Goal: Task Accomplishment & Management: Manage account settings

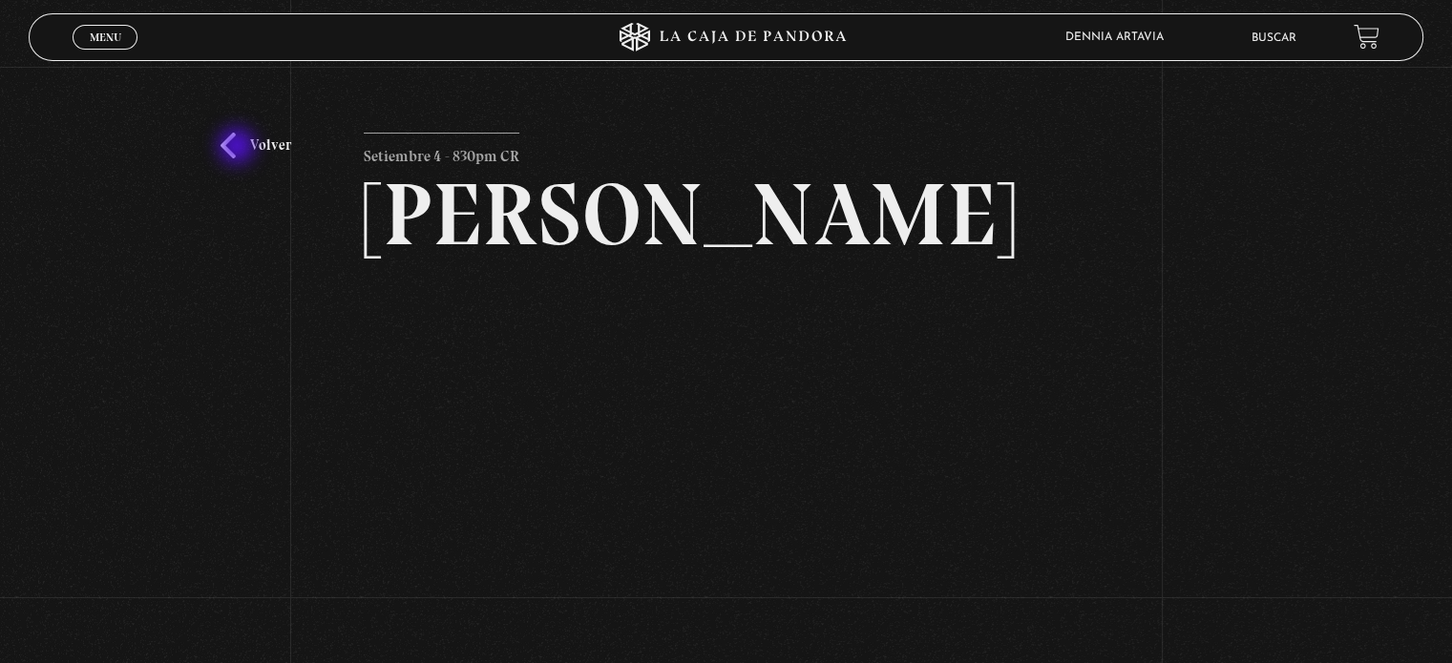
click at [239, 148] on link "Volver" at bounding box center [255, 146] width 71 height 26
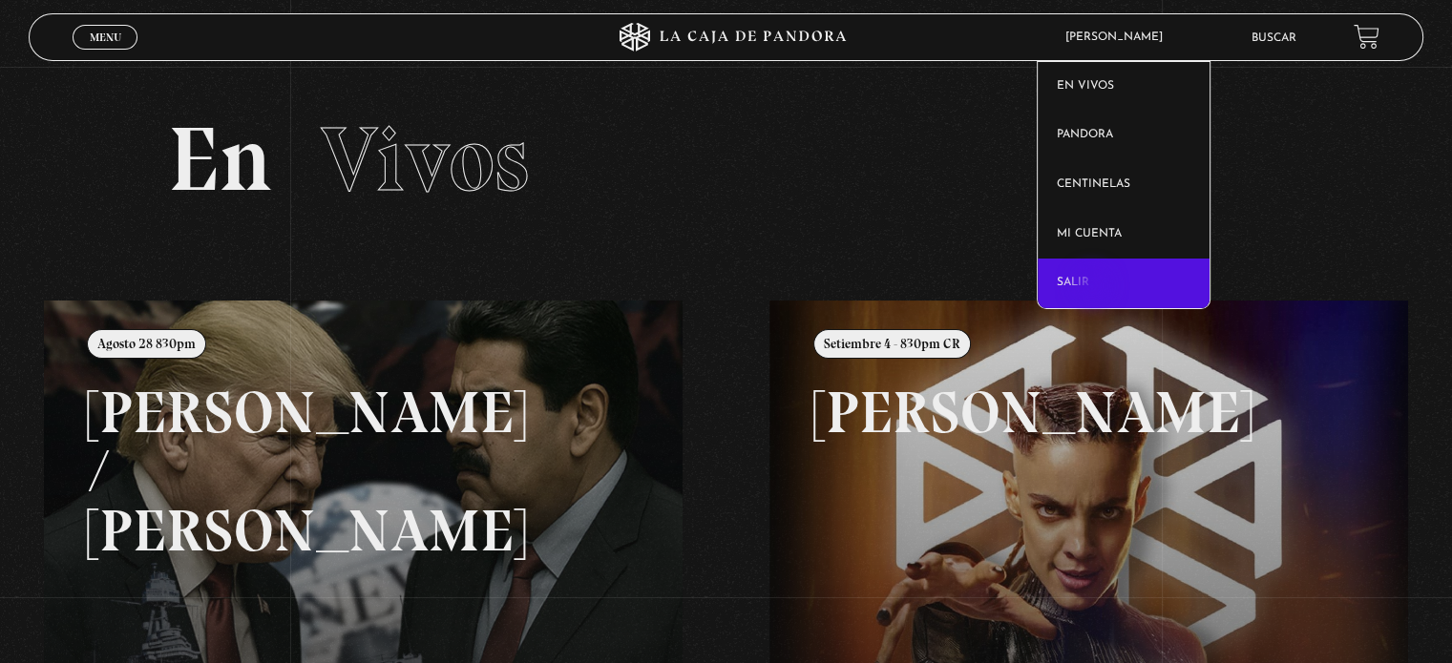
click at [1093, 287] on link "Salir" at bounding box center [1123, 284] width 173 height 50
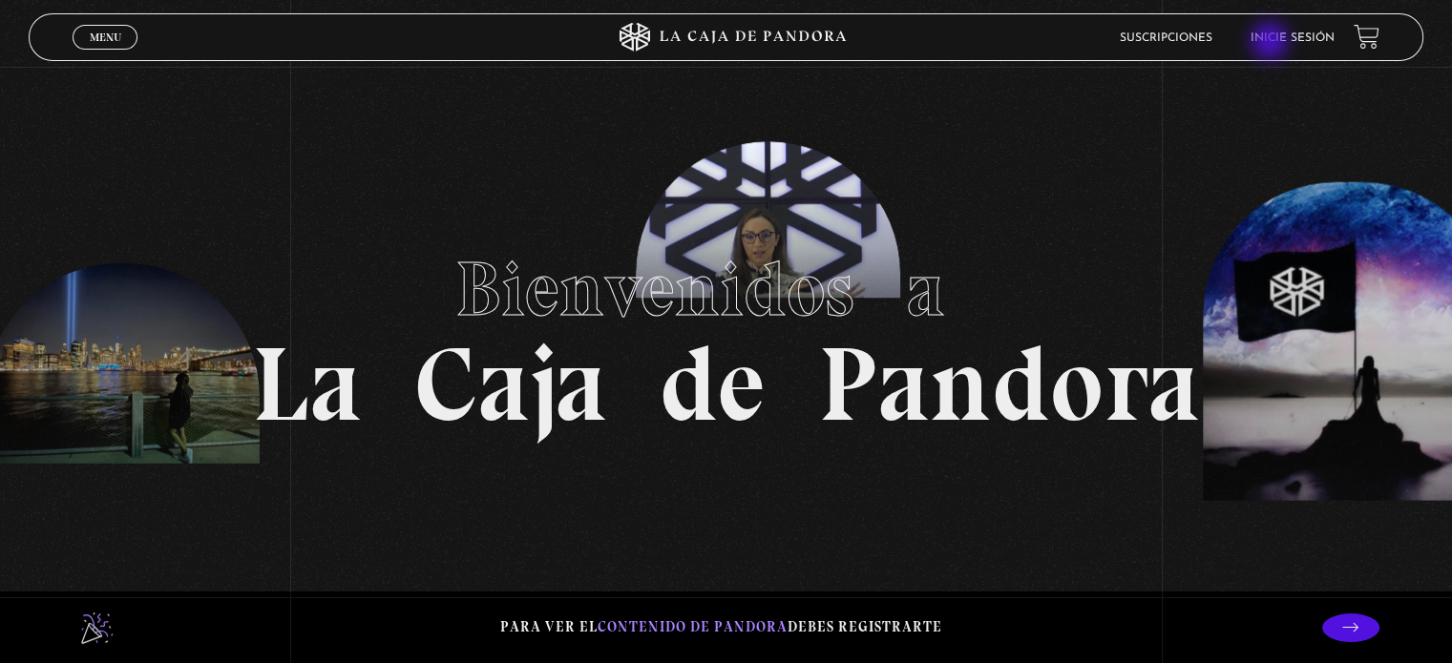
click at [1271, 43] on link "Inicie sesión" at bounding box center [1292, 37] width 84 height 11
